Goal: Transaction & Acquisition: Purchase product/service

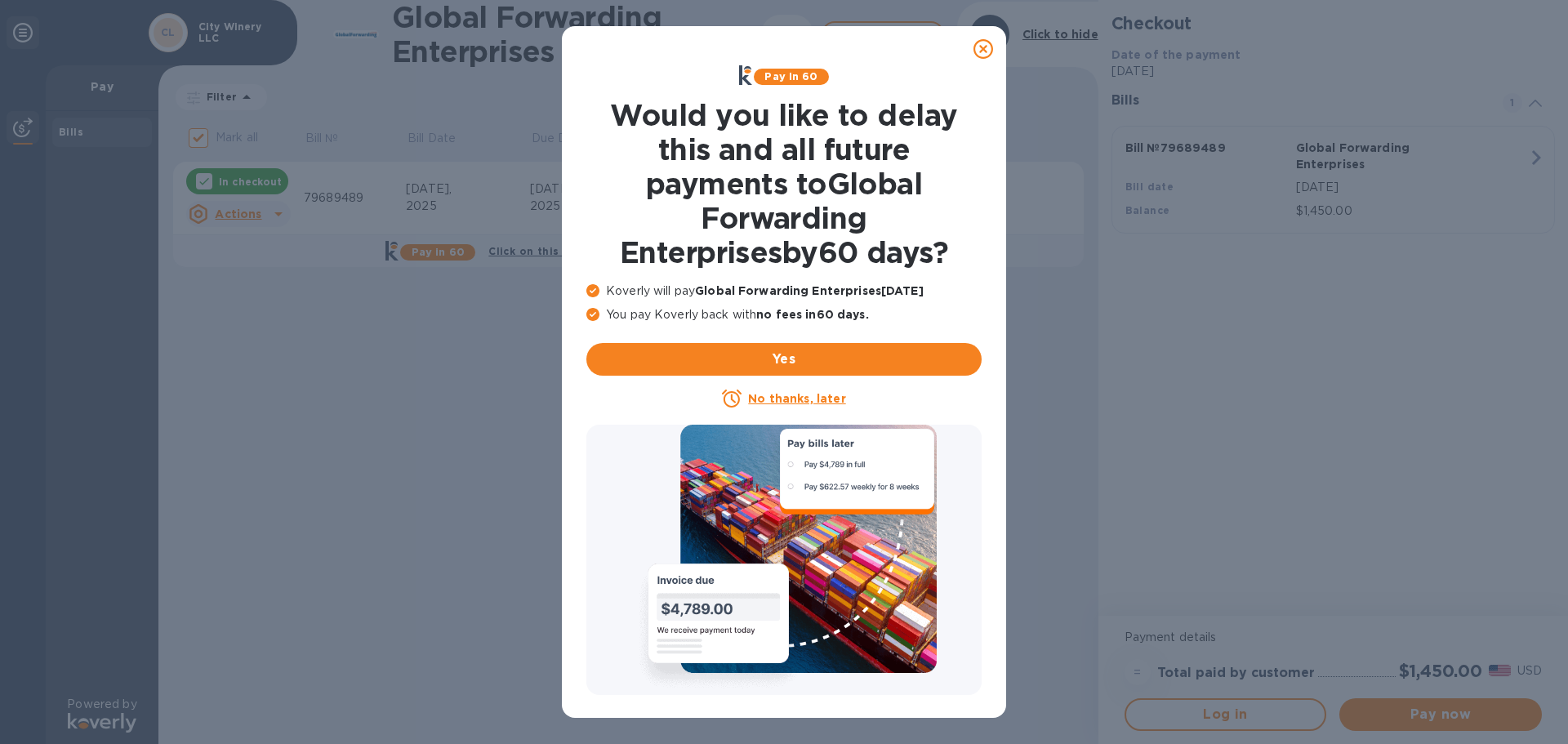
click at [983, 43] on icon at bounding box center [983, 49] width 20 height 20
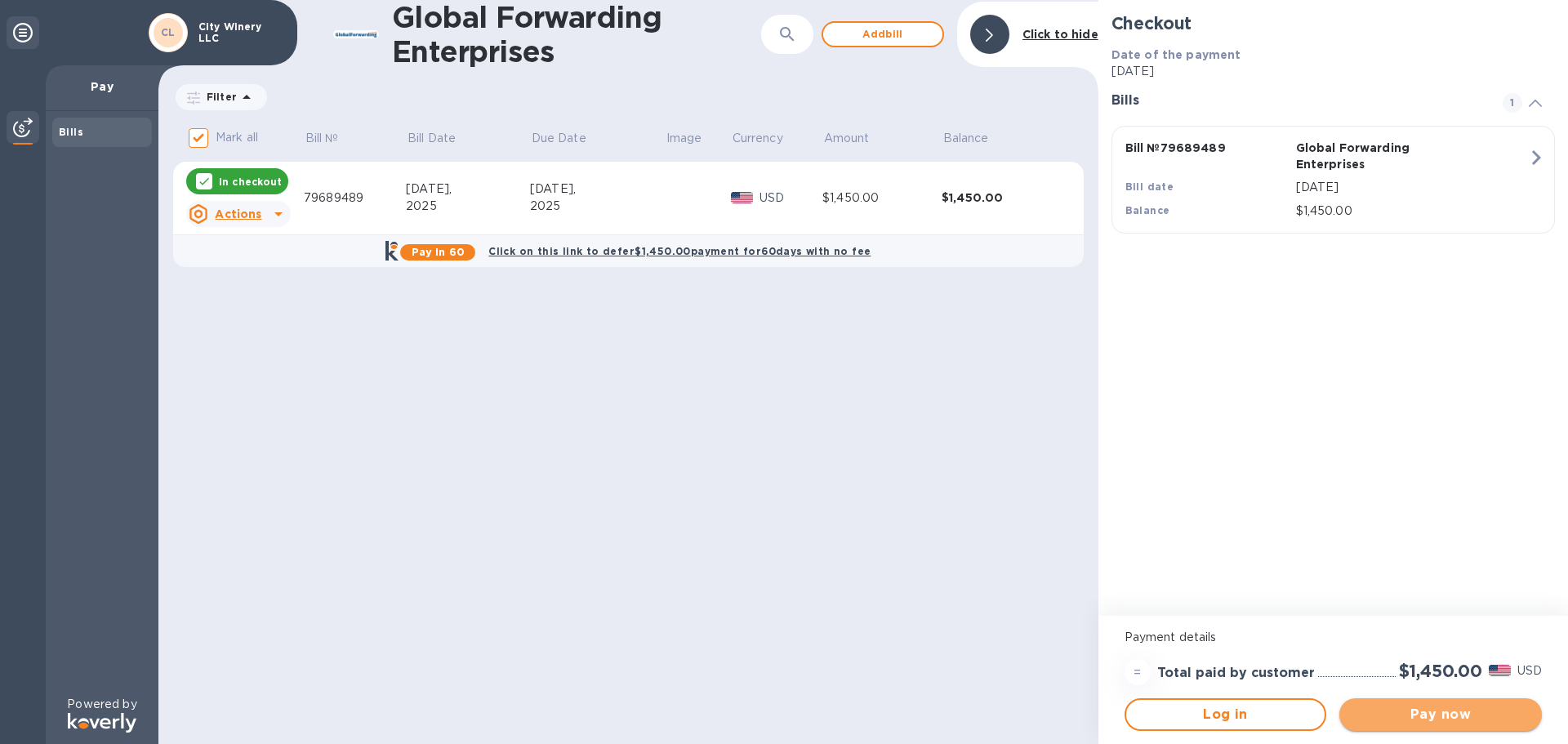
click at [1460, 704] on button "Pay now" at bounding box center [1441, 714] width 203 height 33
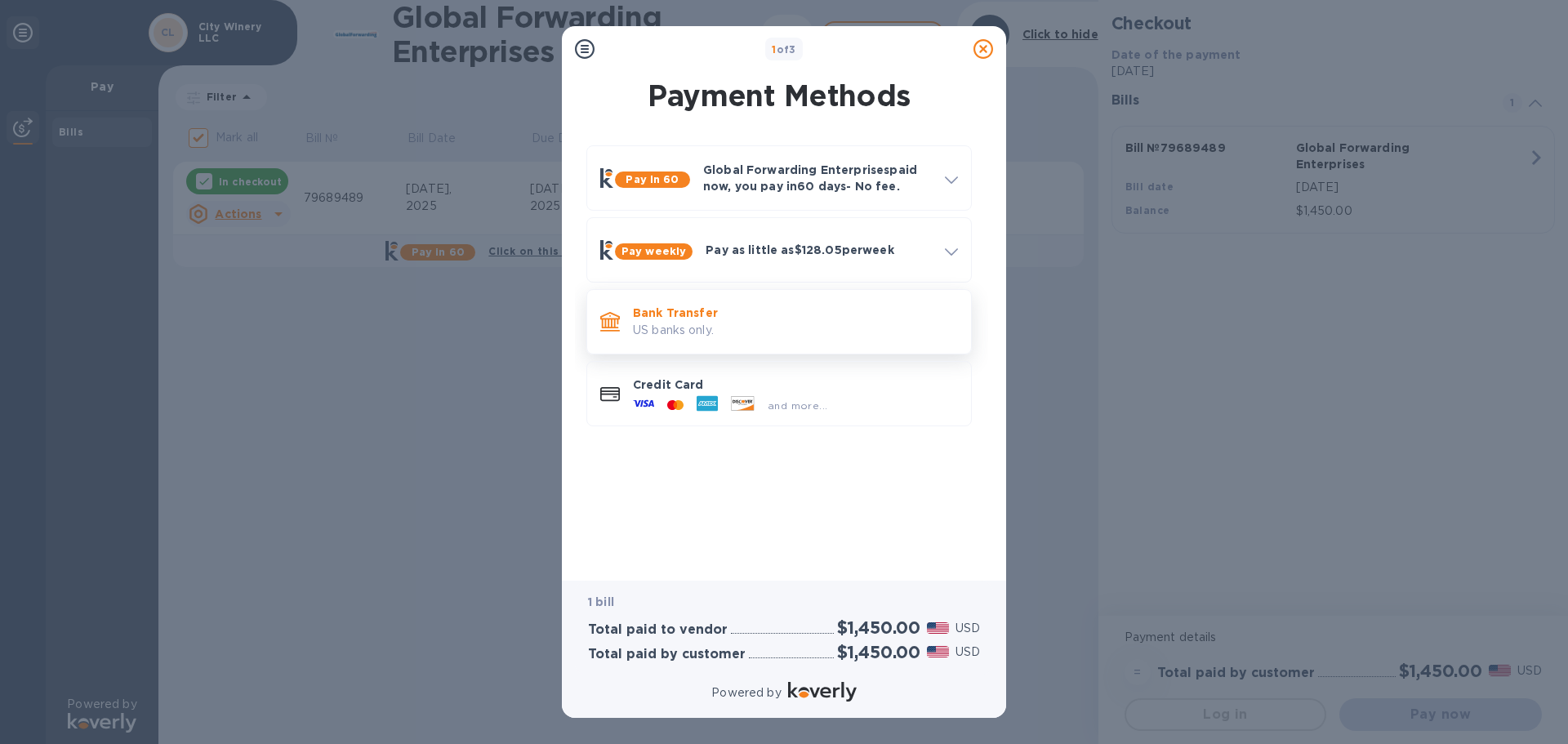
click at [726, 325] on p "US banks only." at bounding box center [796, 331] width 325 height 17
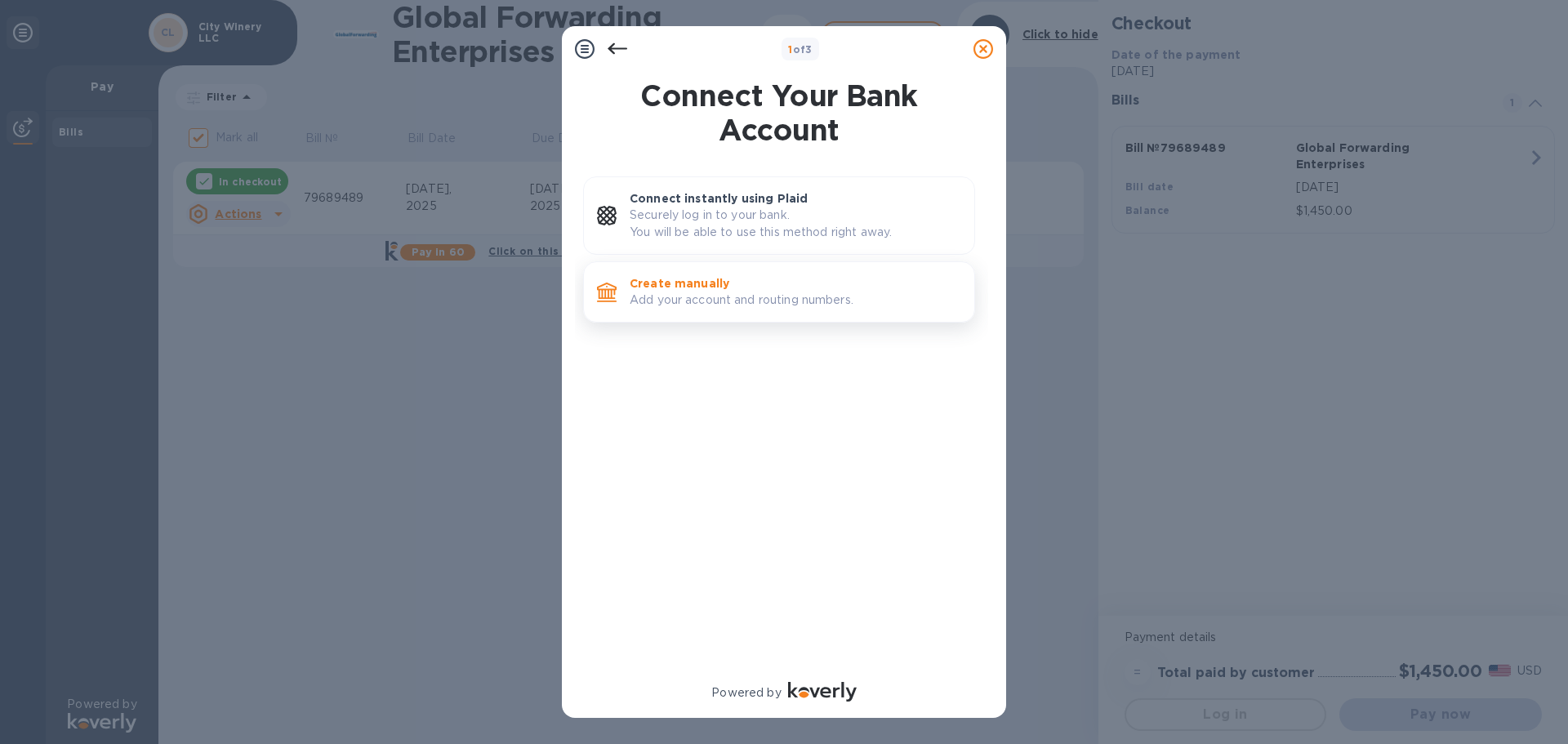
click at [705, 285] on p "Create manually" at bounding box center [795, 283] width 332 height 16
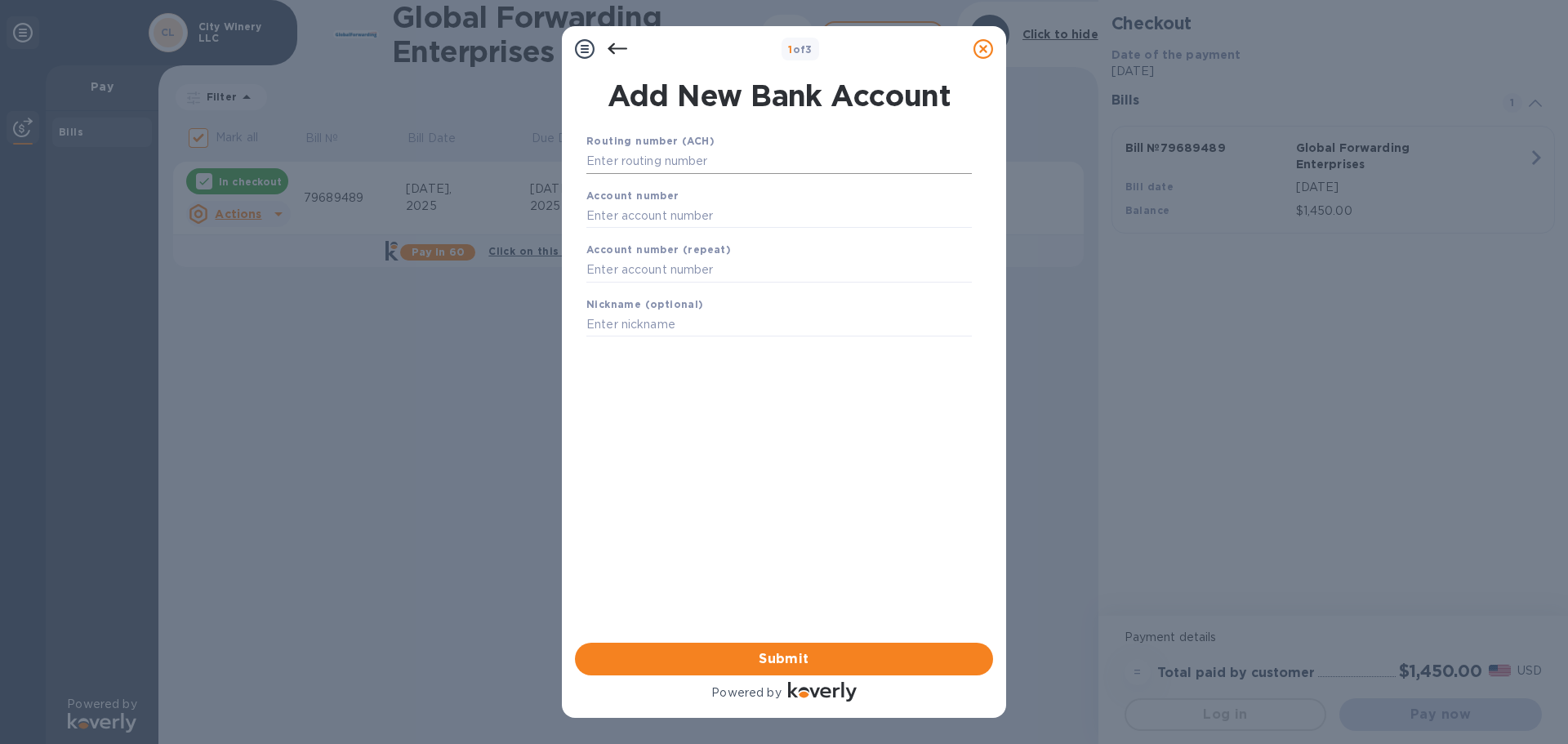
click at [691, 163] on input "text" at bounding box center [779, 162] width 385 height 24
type input "02100021"
click at [685, 209] on input "text" at bounding box center [779, 215] width 385 height 24
type input "767986529"
click at [702, 260] on input "text" at bounding box center [779, 271] width 385 height 24
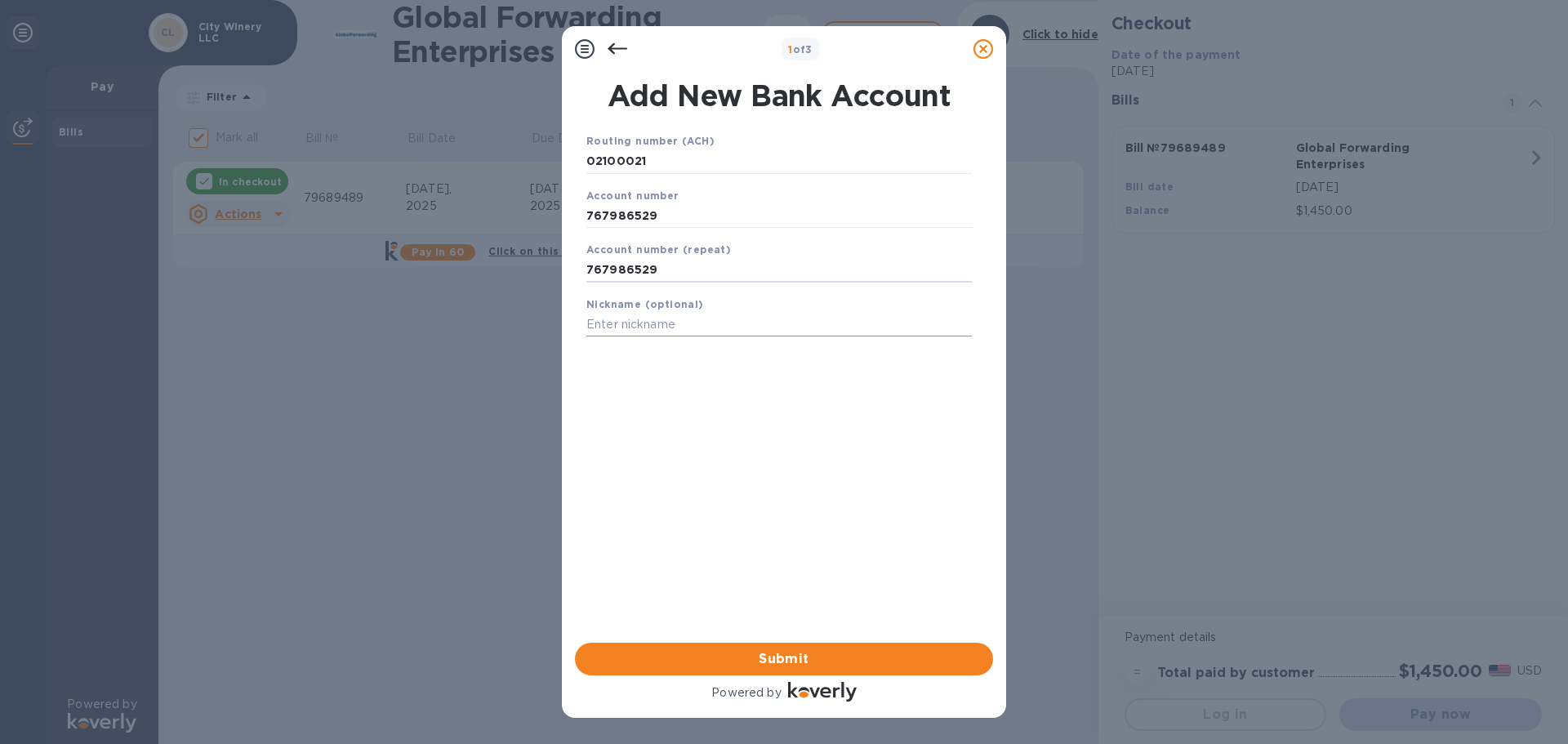
type input "767986529"
click at [666, 319] on input "text" at bounding box center [779, 325] width 385 height 24
type input "City WInery LLC"
click at [819, 652] on span "Submit" at bounding box center [784, 659] width 392 height 20
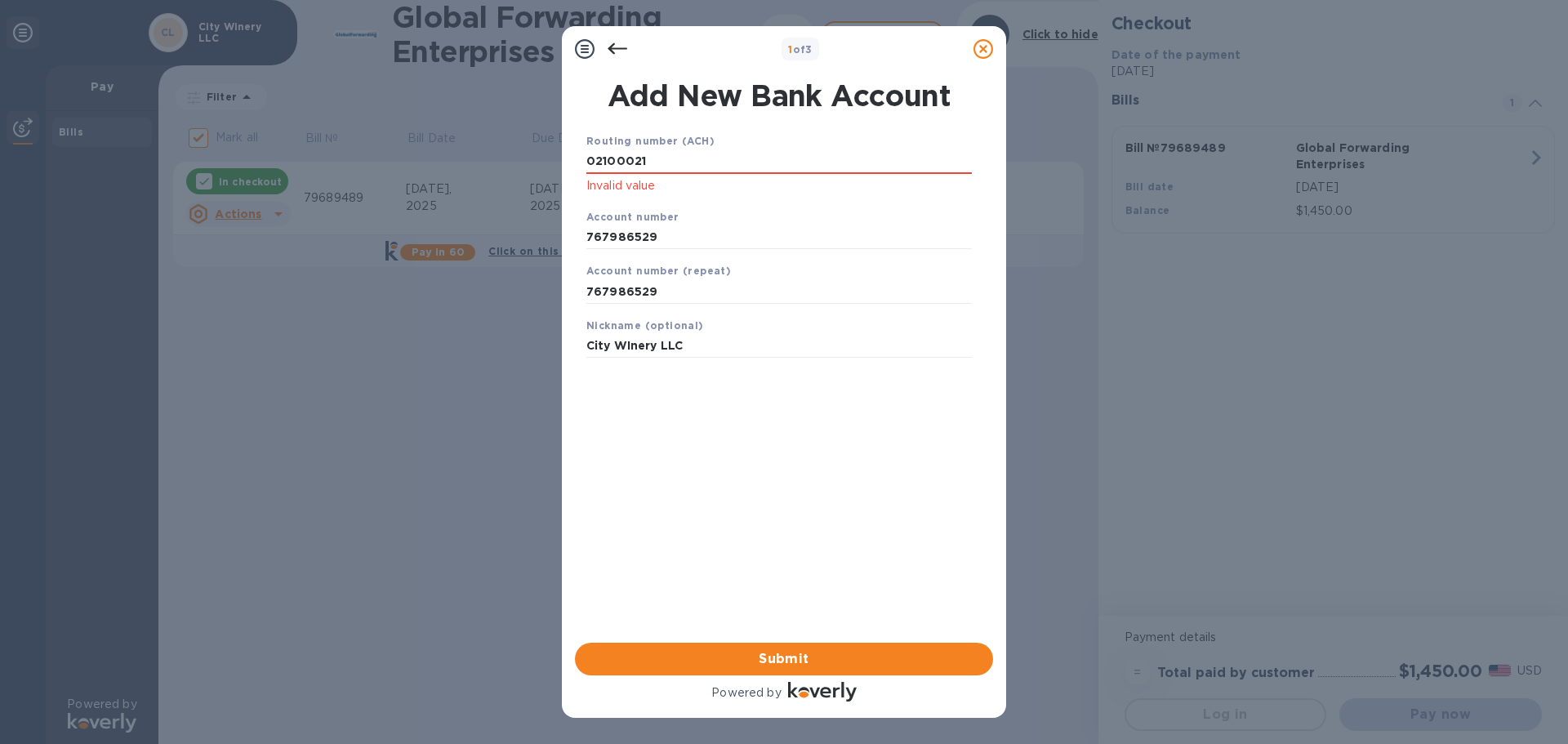
drag, startPoint x: 673, startPoint y: 165, endPoint x: 577, endPoint y: 155, distance: 96.5
click at [577, 155] on div "Routing number (ACH) [FINANCIAL_ID] Invalid value Account number 767986529 Acco…" at bounding box center [779, 366] width 418 height 494
type input "021000021"
click at [796, 655] on span "Submit" at bounding box center [784, 659] width 392 height 20
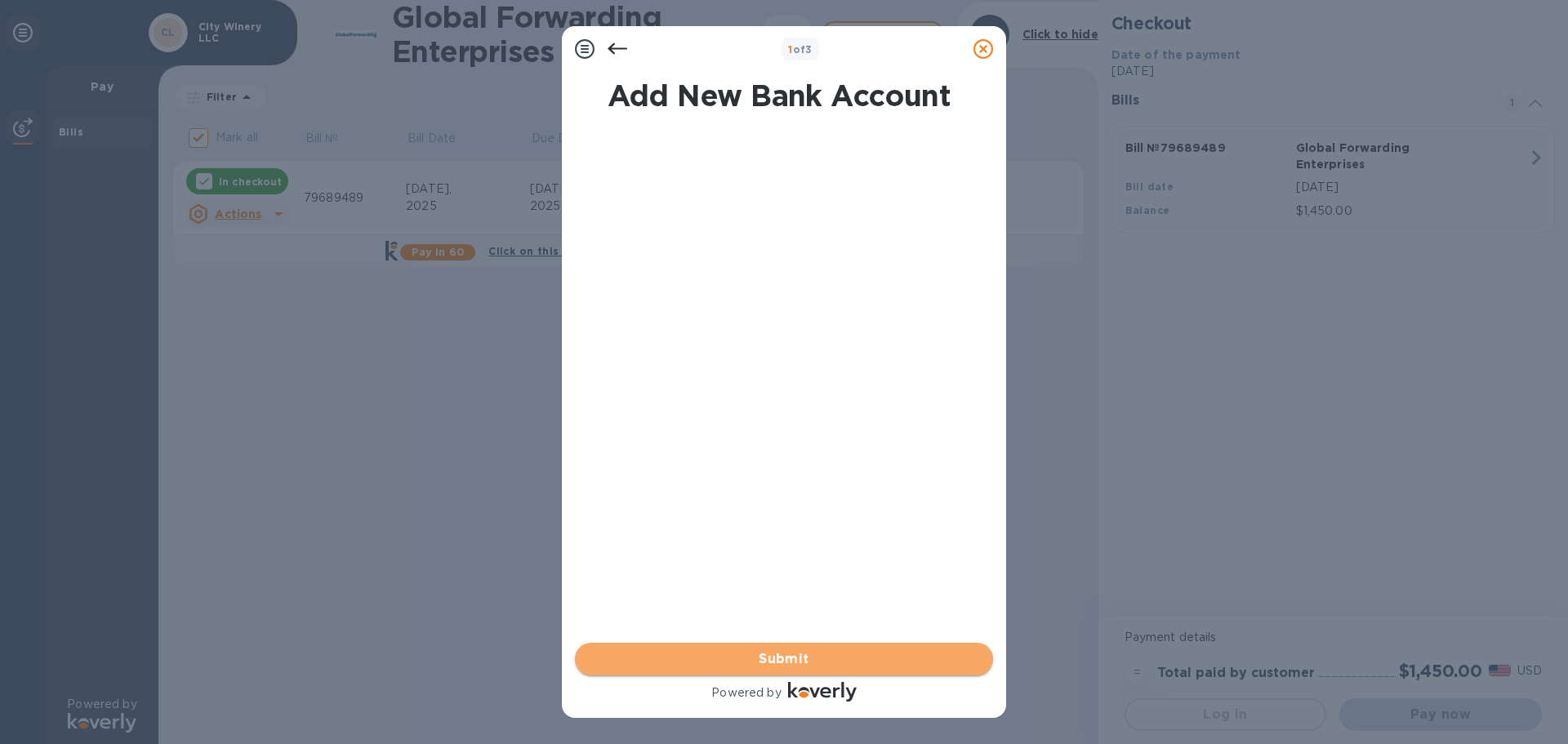
click at [753, 659] on span "Submit" at bounding box center [784, 659] width 392 height 20
click at [812, 652] on span "Submit" at bounding box center [784, 659] width 392 height 20
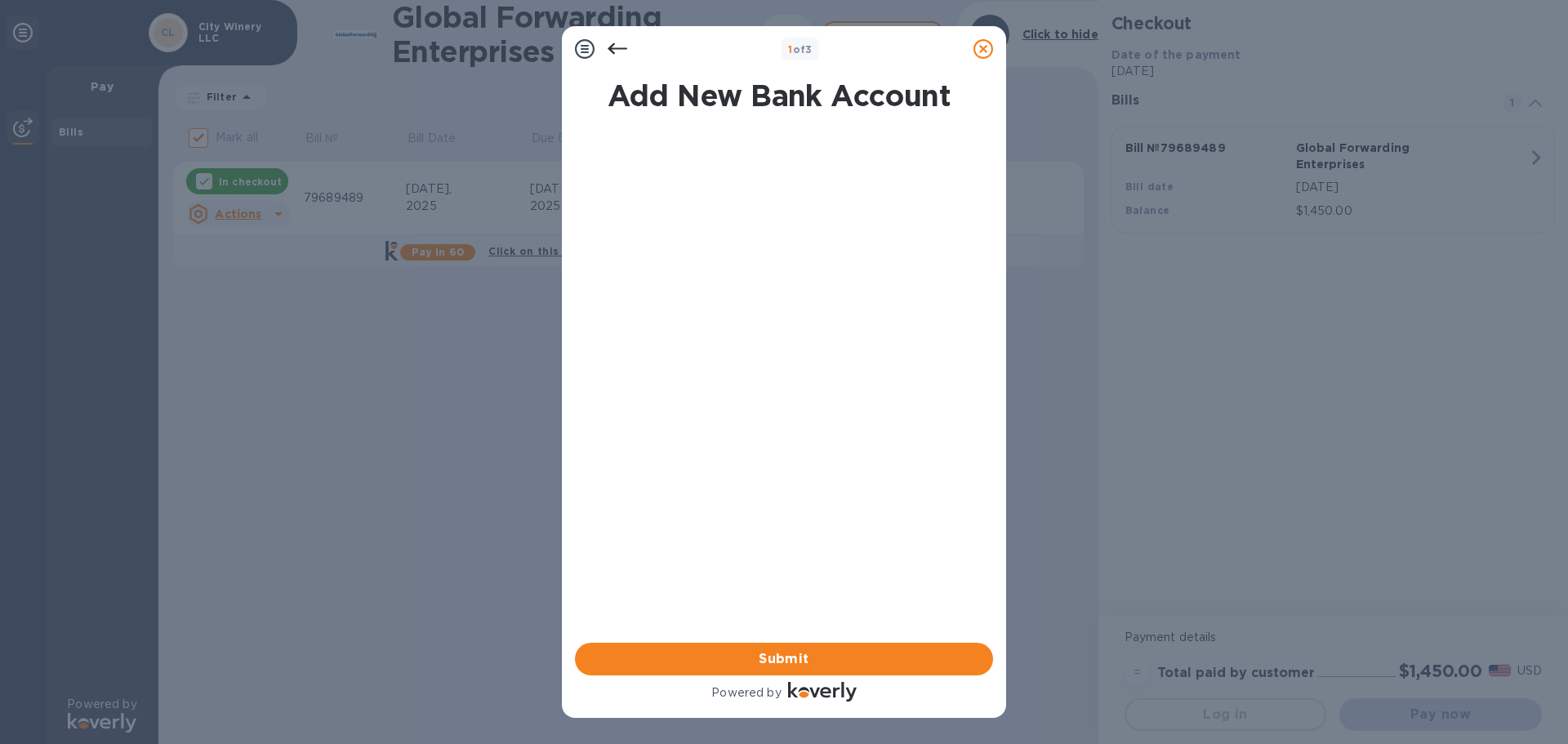
click at [620, 44] on icon at bounding box center [617, 49] width 20 height 20
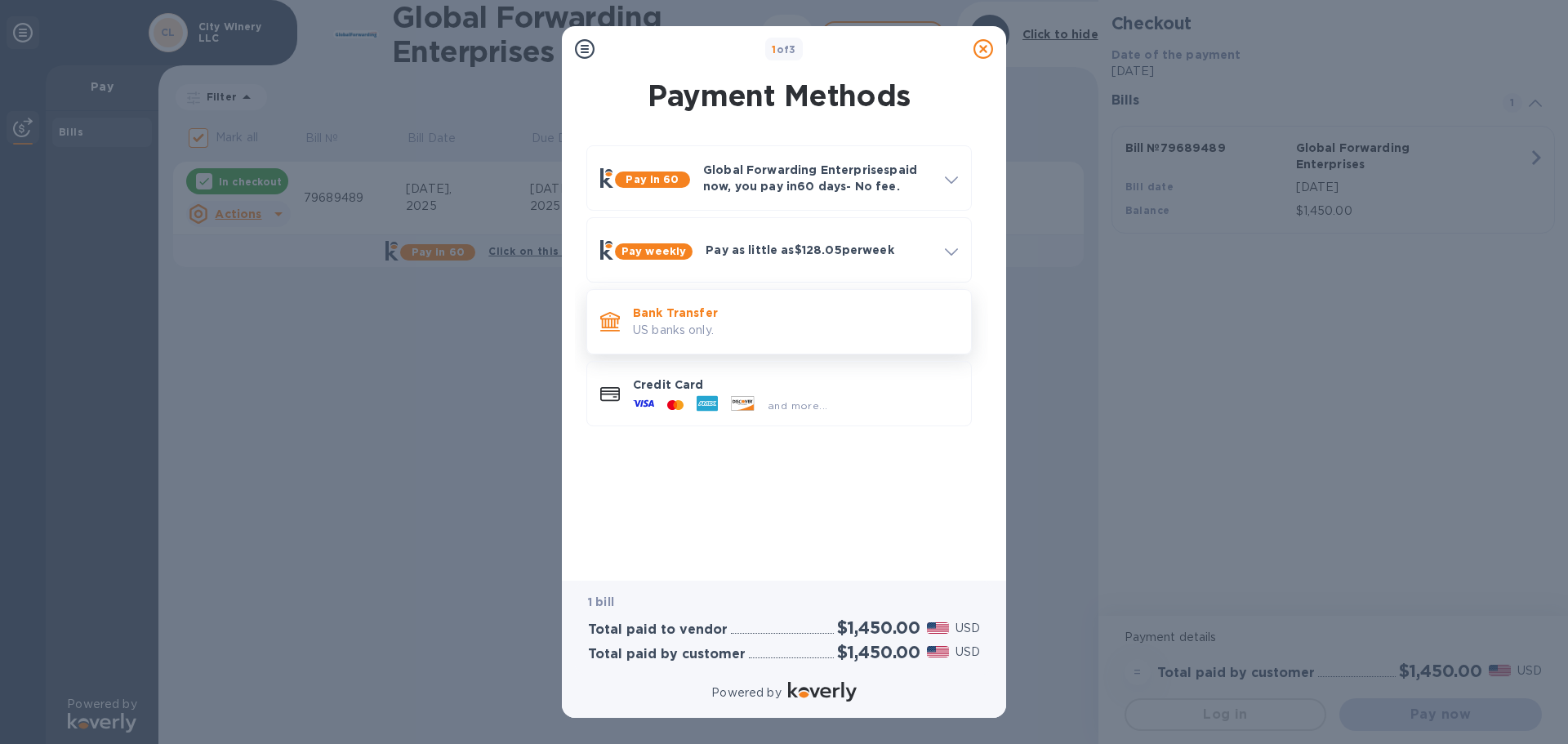
click at [798, 312] on p "Bank Transfer" at bounding box center [796, 312] width 325 height 16
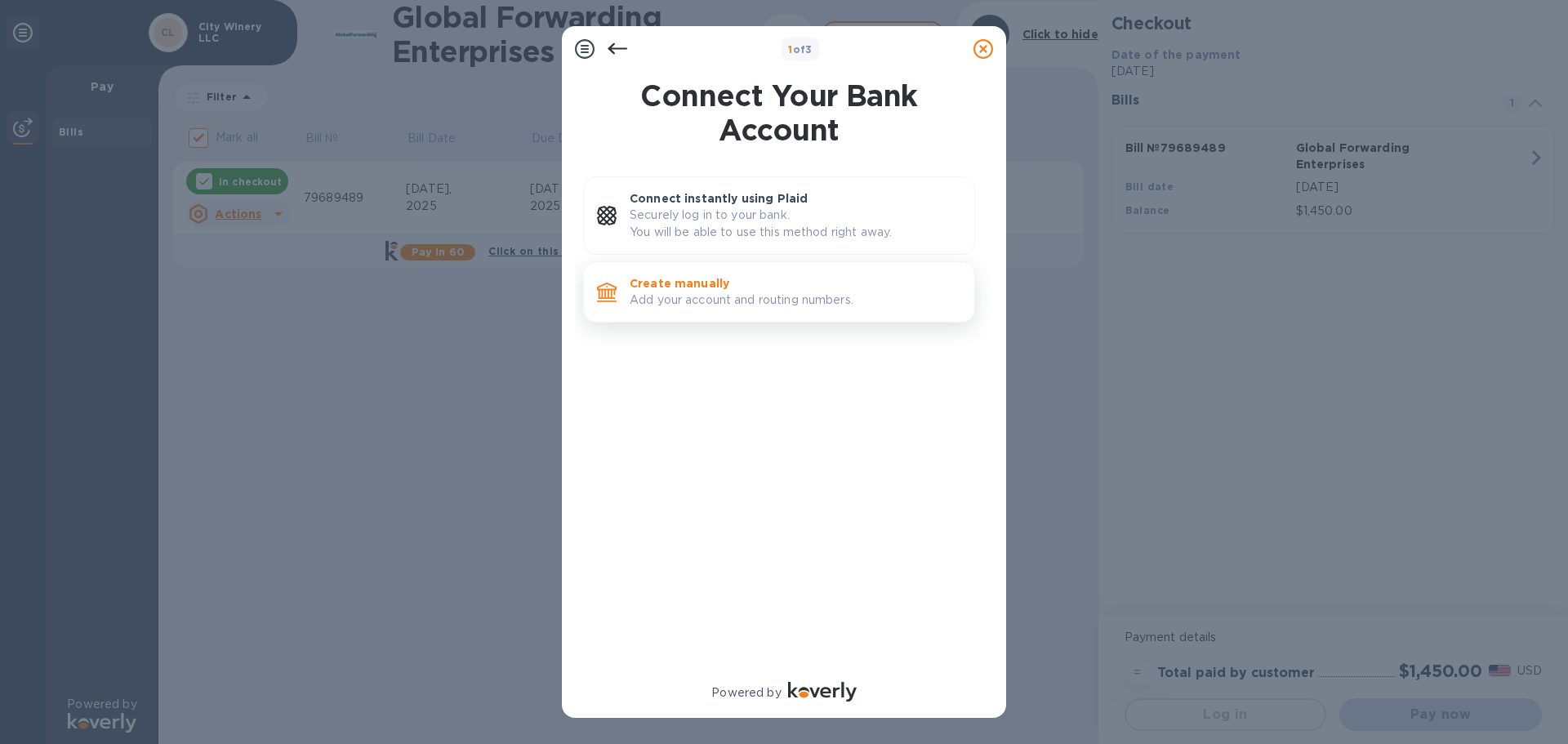
click at [711, 283] on p "Create manually" at bounding box center [795, 283] width 332 height 16
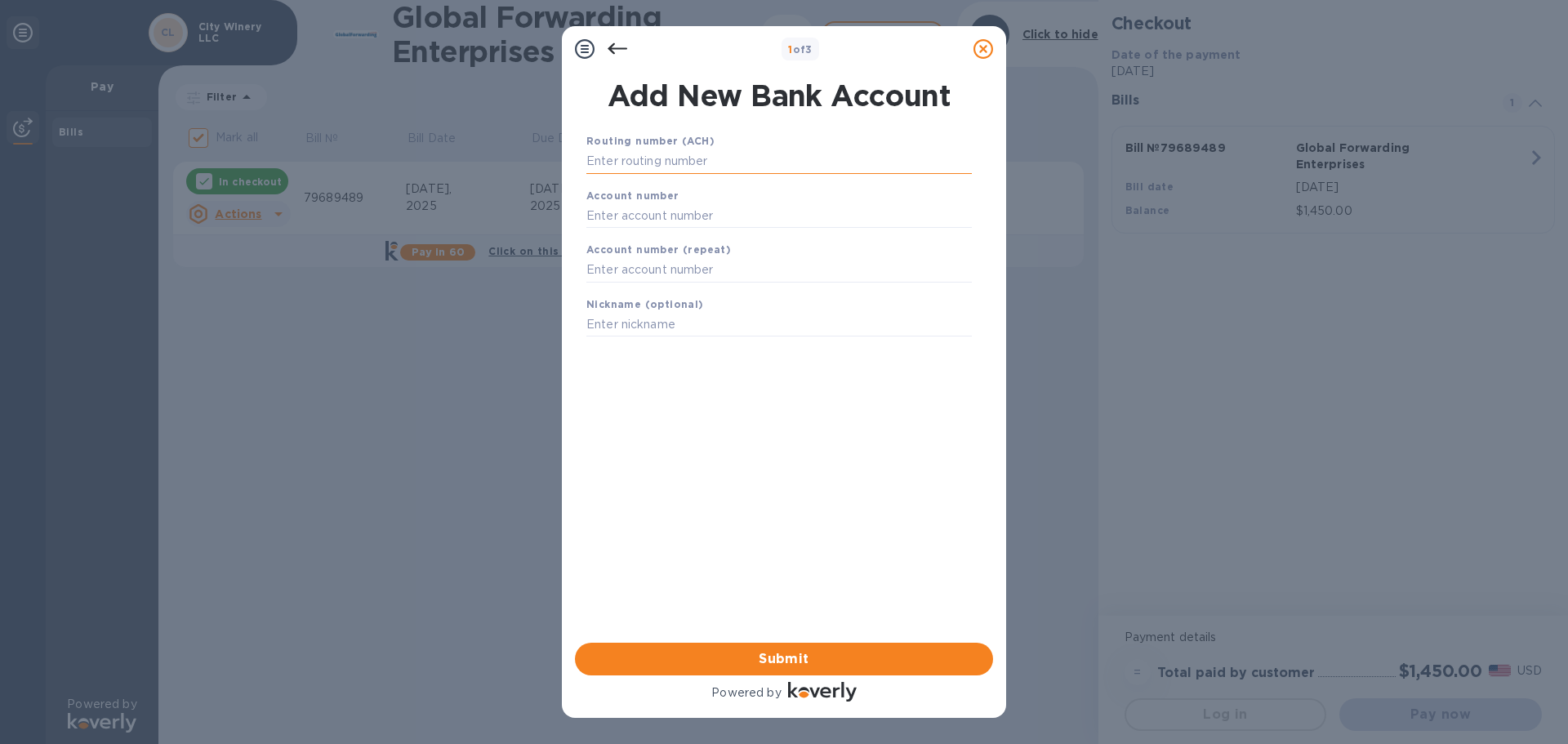
click at [730, 163] on input "text" at bounding box center [779, 162] width 385 height 24
type input "021000021"
click at [701, 231] on input "text" at bounding box center [779, 236] width 385 height 24
type input "767"
